Goal: Task Accomplishment & Management: Manage account settings

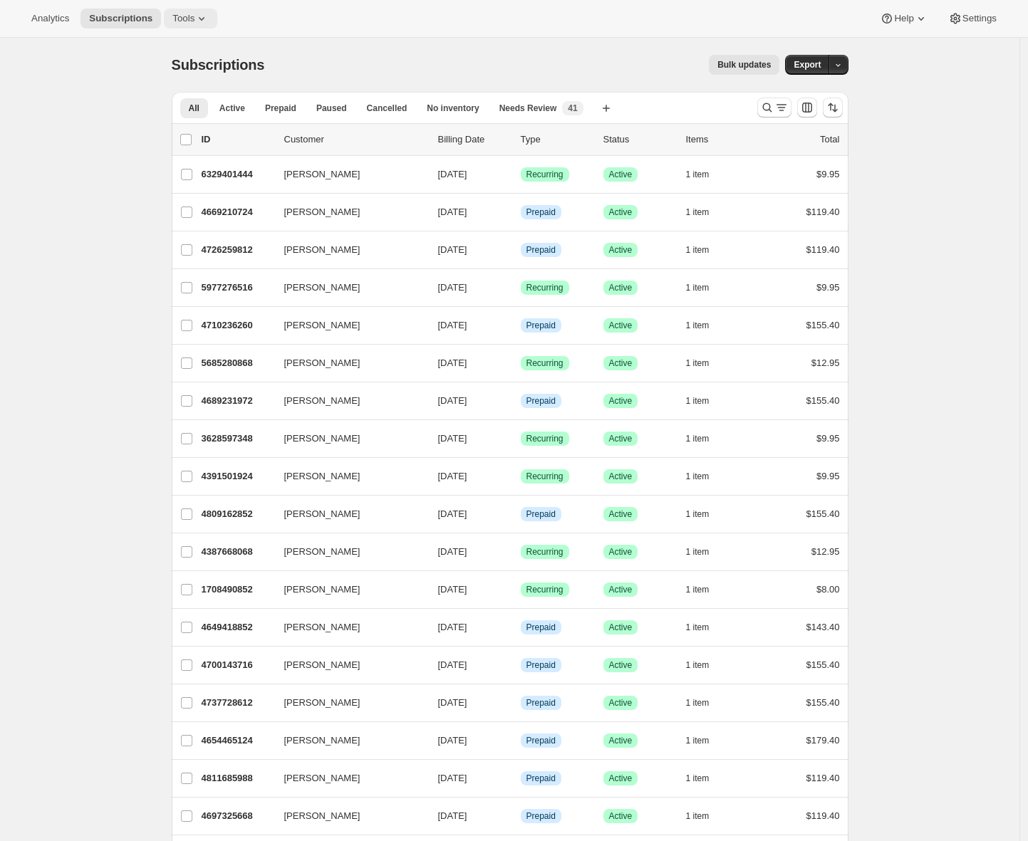
click at [194, 21] on span "Tools" at bounding box center [183, 18] width 22 height 11
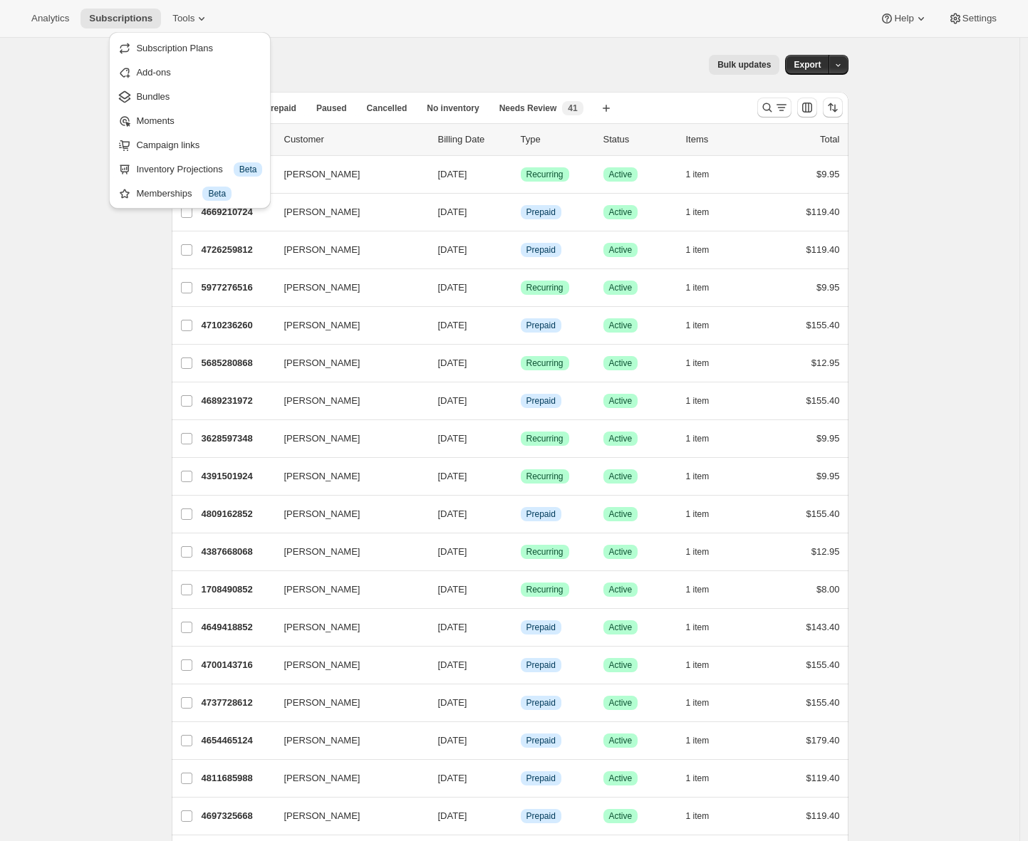
click at [165, 204] on div "Subscription Plans Add-ons Bundles Moments Campaign links Inventory Projections…" at bounding box center [190, 120] width 162 height 177
drag, startPoint x: 165, startPoint y: 204, endPoint x: 162, endPoint y: 130, distance: 74.1
click at [162, 130] on div "Subscription Plans Add-ons Bundles Moments Campaign links Inventory Projections…" at bounding box center [190, 120] width 162 height 177
click at [160, 119] on span "Moments" at bounding box center [155, 120] width 38 height 11
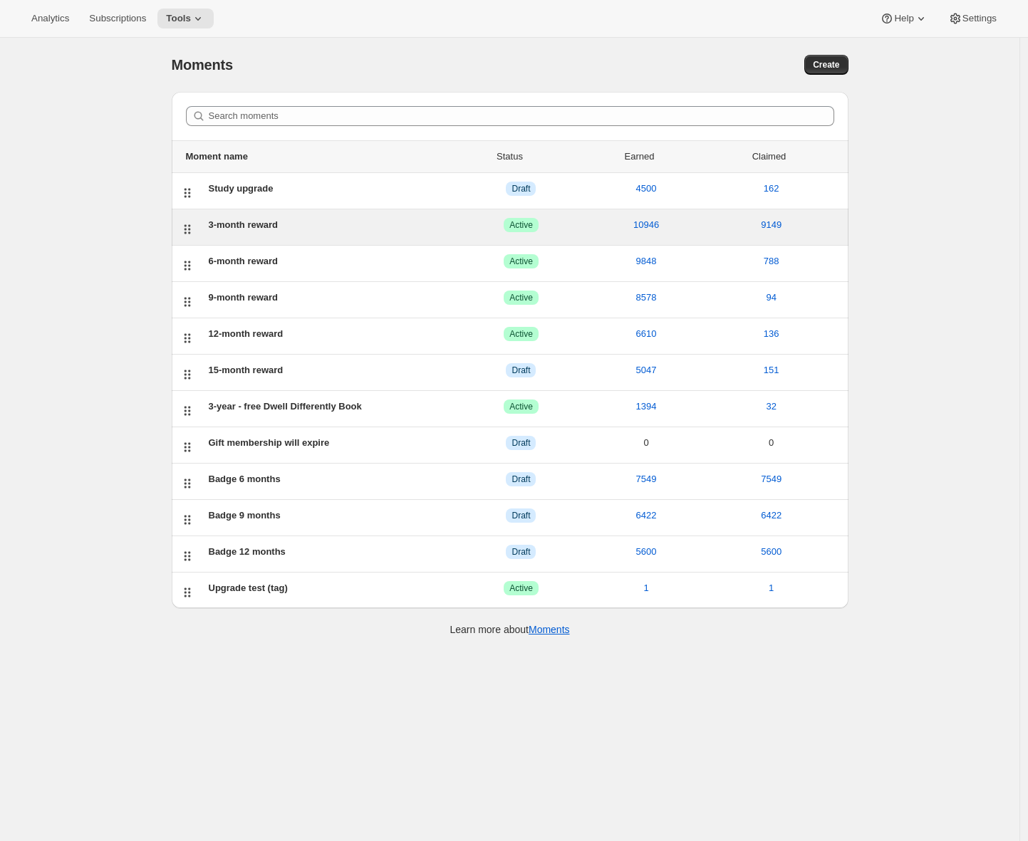
click at [266, 229] on div "3-month reward" at bounding box center [334, 225] width 250 height 14
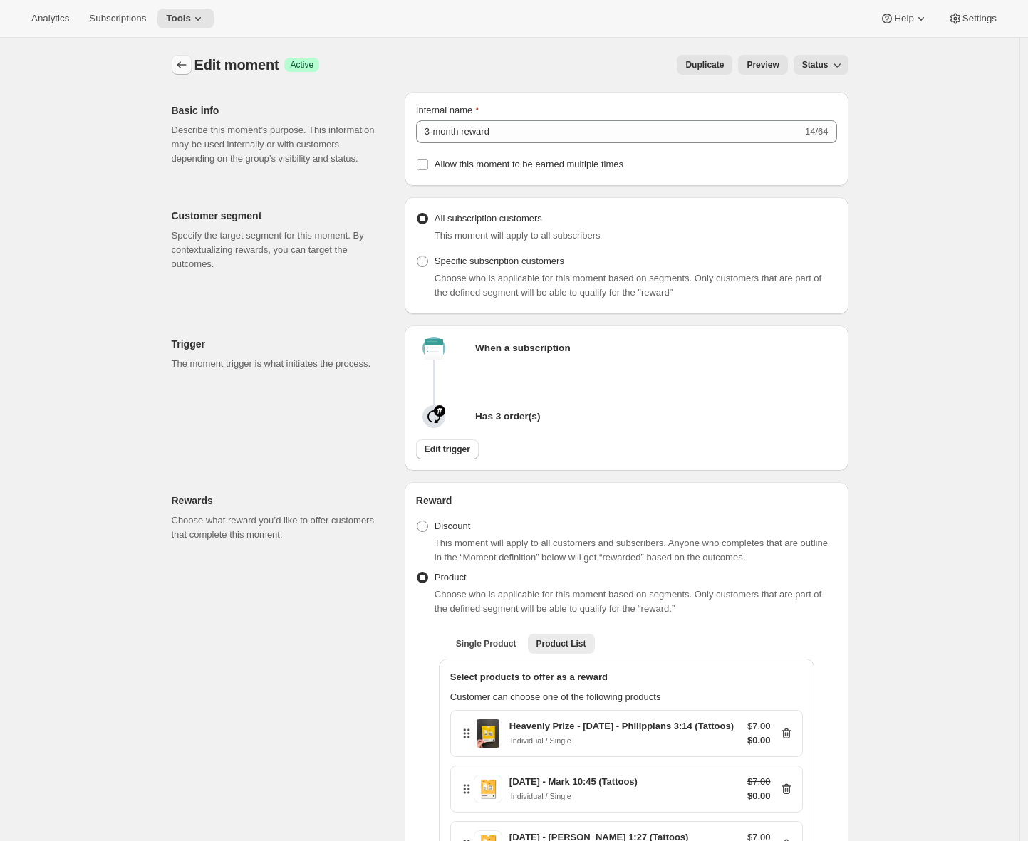
click at [183, 64] on icon "Create moment" at bounding box center [182, 65] width 14 height 14
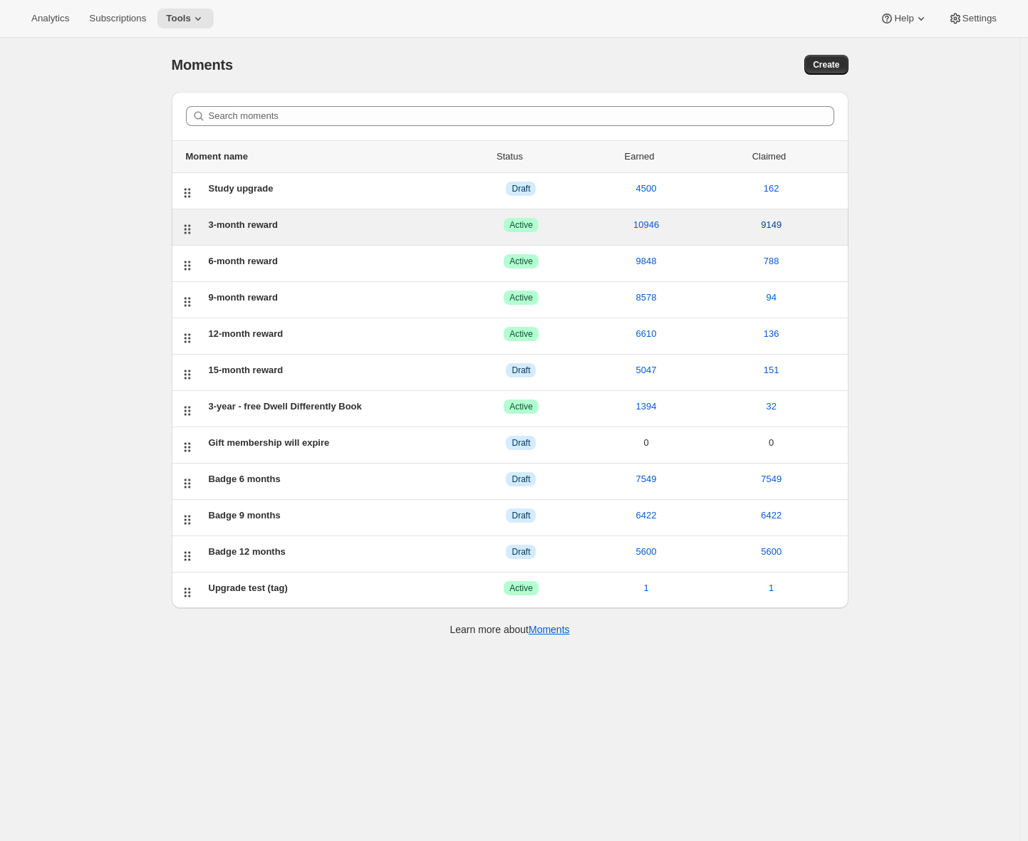
click at [782, 225] on span "9149" at bounding box center [771, 225] width 21 height 14
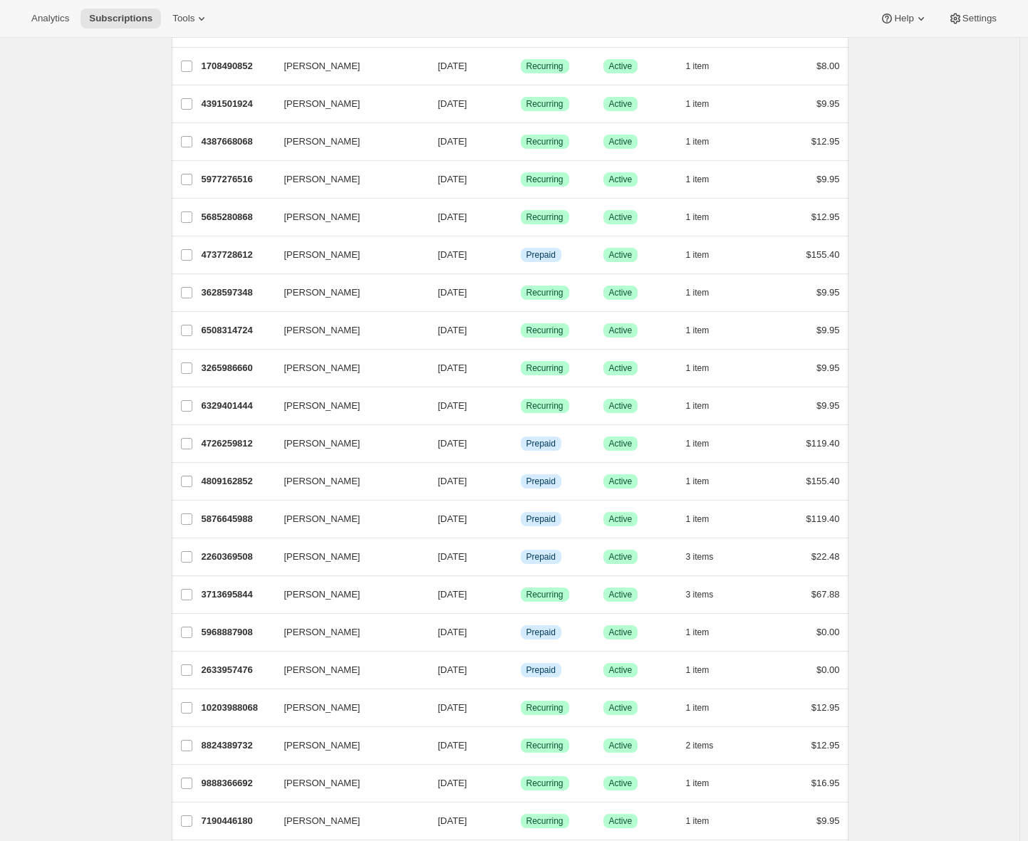
scroll to position [648, 0]
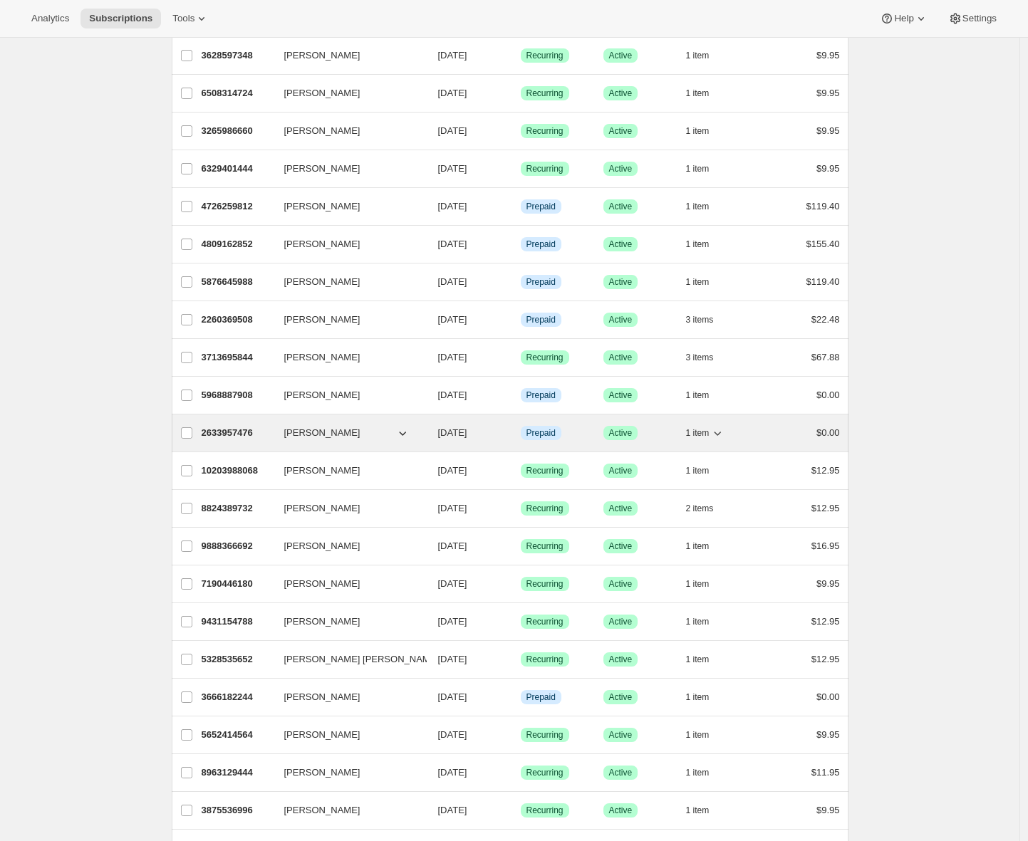
click at [237, 433] on p "2633957476" at bounding box center [237, 433] width 71 height 14
click at [226, 435] on p "2633957476" at bounding box center [237, 433] width 71 height 14
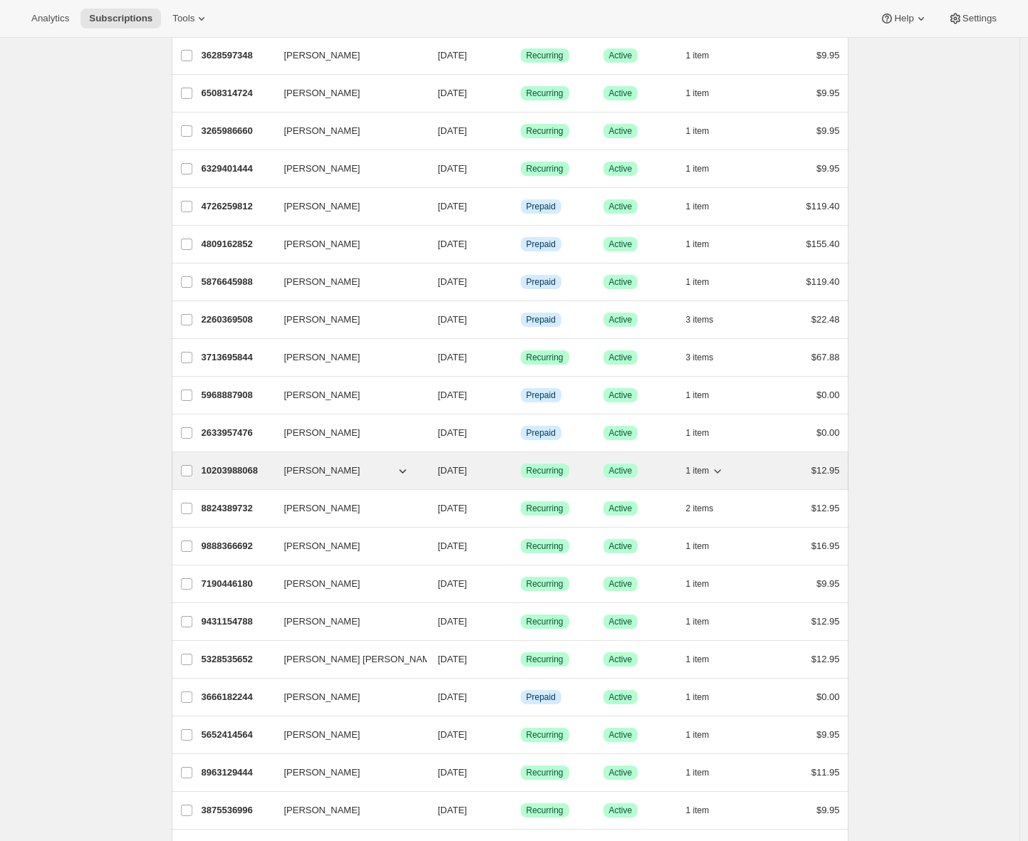
click at [232, 475] on p "10203988068" at bounding box center [237, 471] width 71 height 14
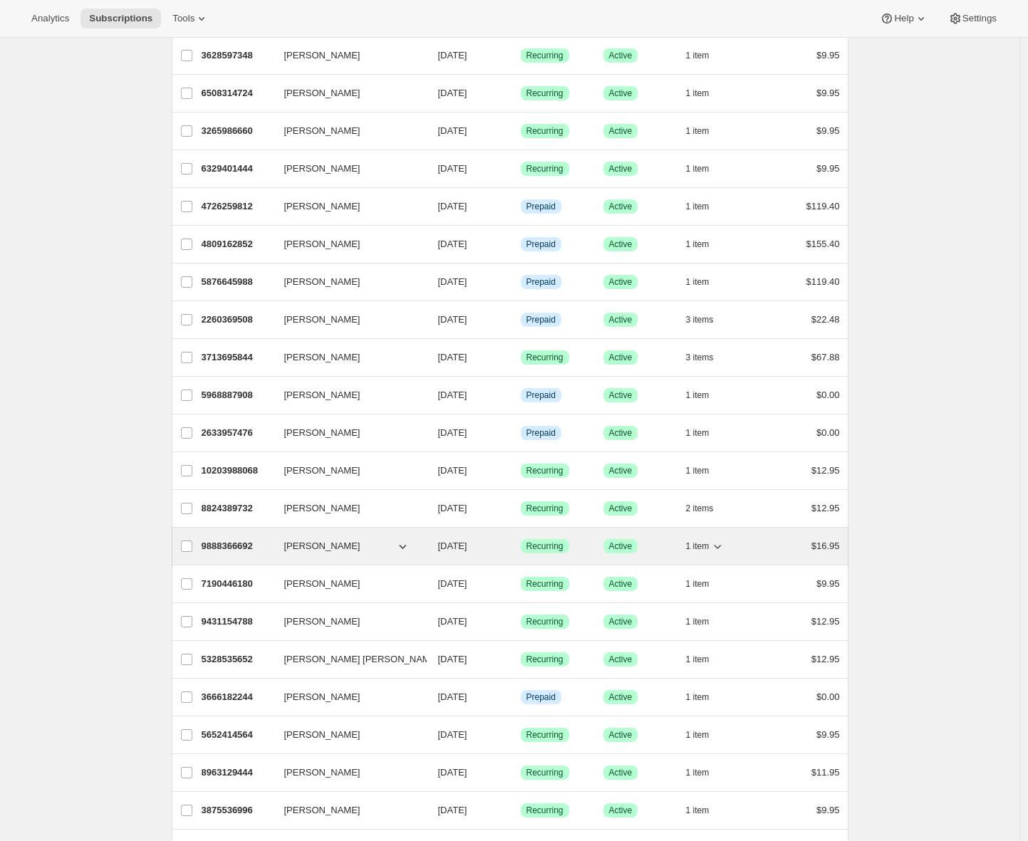
click at [235, 545] on p "9888366692" at bounding box center [237, 546] width 71 height 14
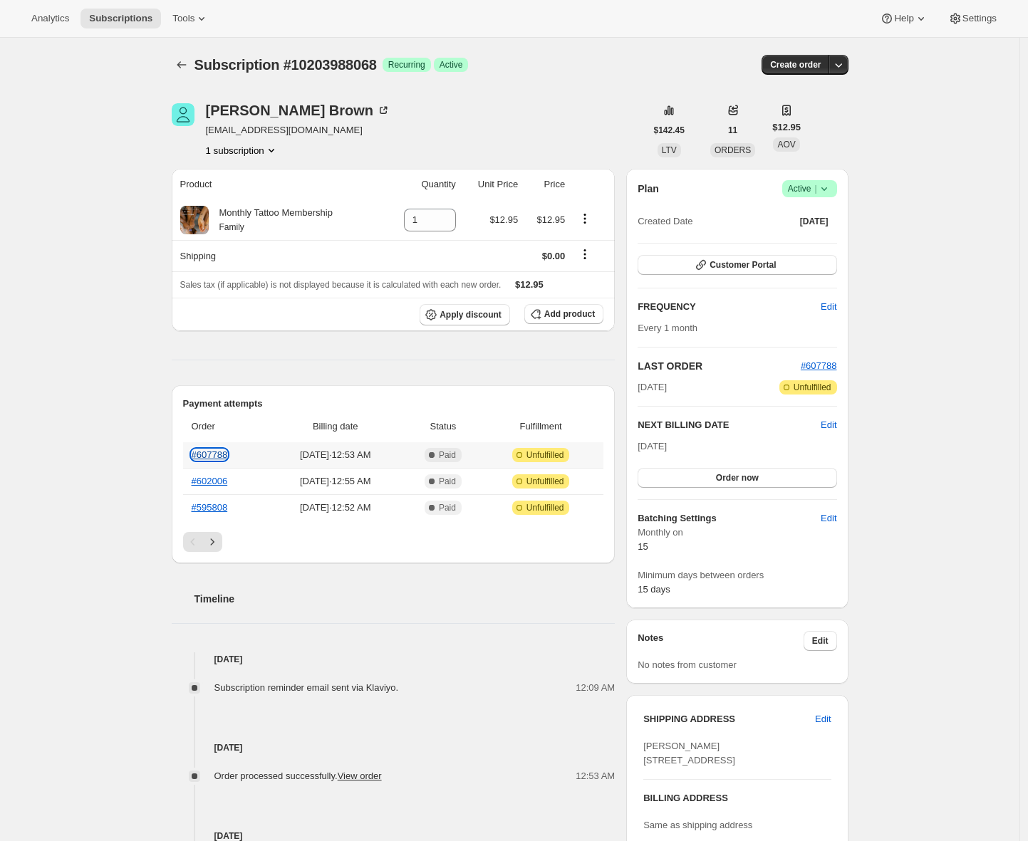
click at [204, 452] on link "#607788" at bounding box center [210, 455] width 36 height 11
click at [217, 482] on link "#602006" at bounding box center [210, 481] width 36 height 11
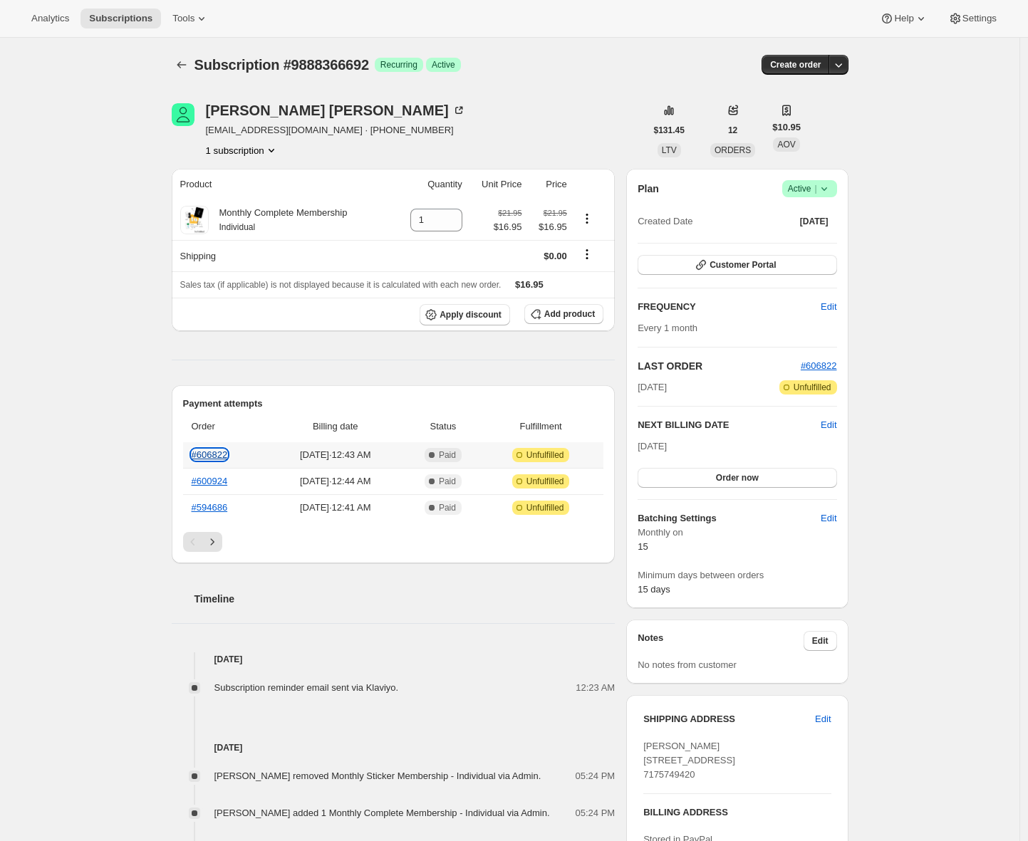
click at [227, 455] on link "#606822" at bounding box center [210, 455] width 36 height 11
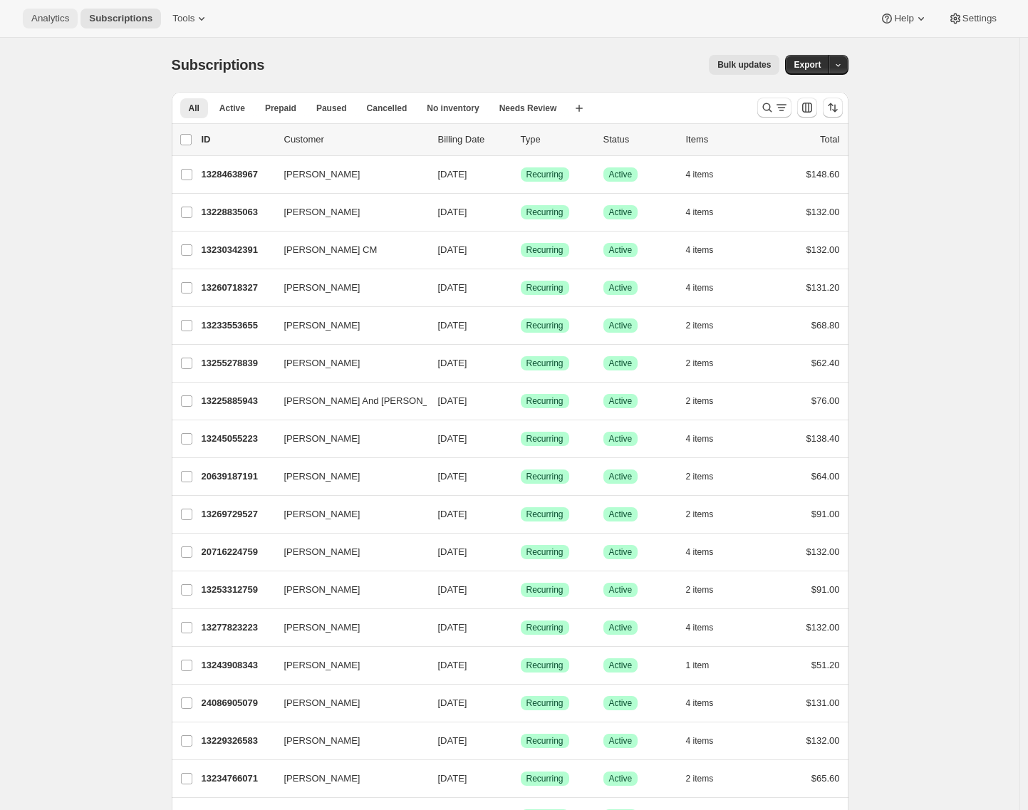
click at [50, 13] on span "Analytics" at bounding box center [50, 18] width 38 height 11
